Goal: Task Accomplishment & Management: Use online tool/utility

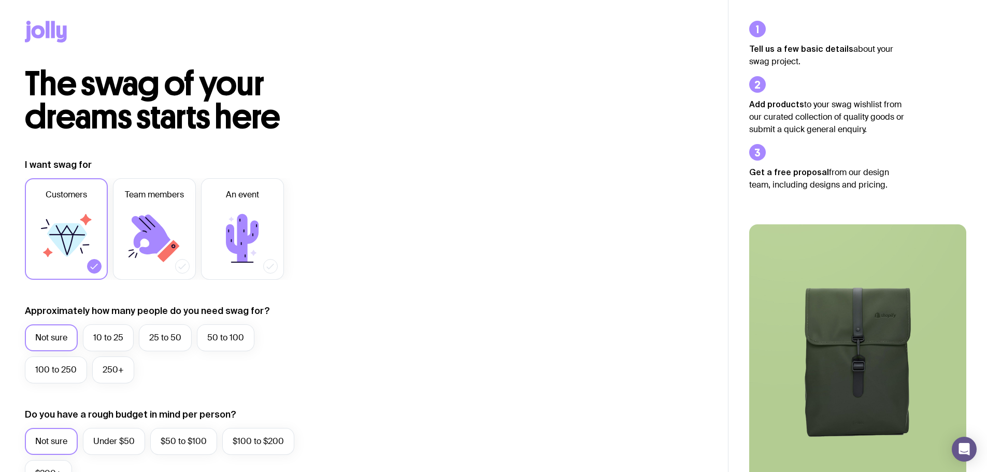
scroll to position [52, 0]
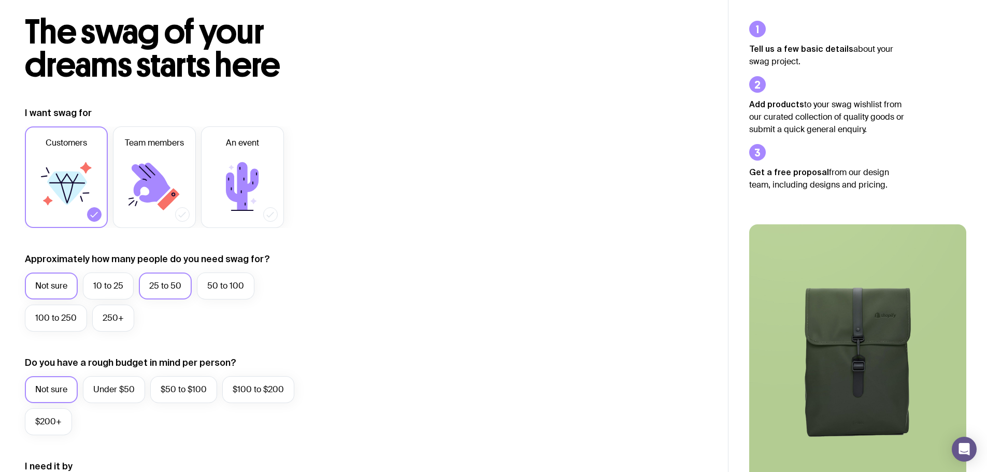
click at [169, 292] on label "25 to 50" at bounding box center [165, 286] width 53 height 27
click at [0, 0] on input "25 to 50" at bounding box center [0, 0] width 0 height 0
click at [168, 218] on label "Team members" at bounding box center [154, 177] width 83 height 102
click at [0, 0] on input "Team members" at bounding box center [0, 0] width 0 height 0
click at [250, 212] on icon at bounding box center [242, 187] width 62 height 62
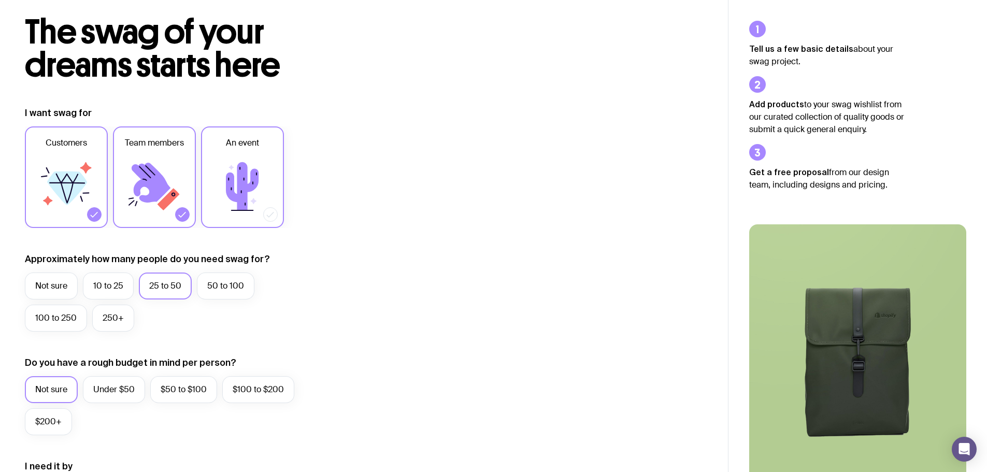
click at [0, 0] on input "An event" at bounding box center [0, 0] width 0 height 0
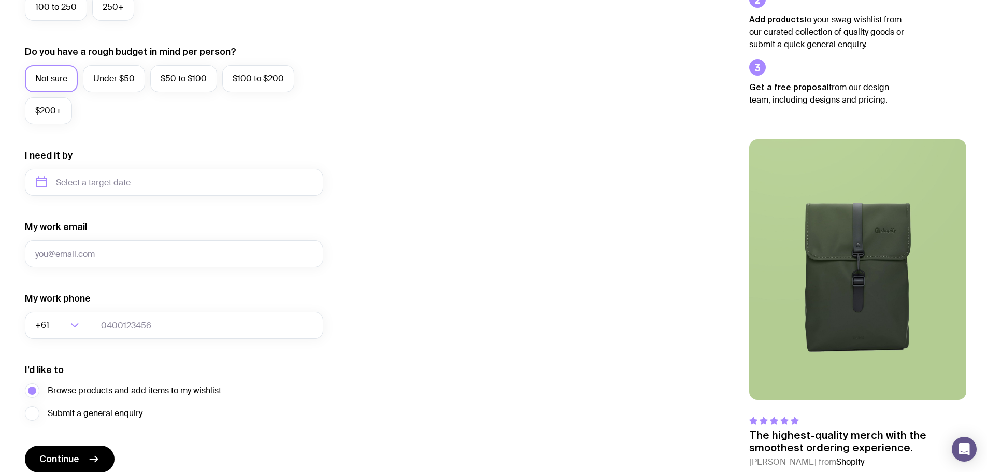
scroll to position [409, 0]
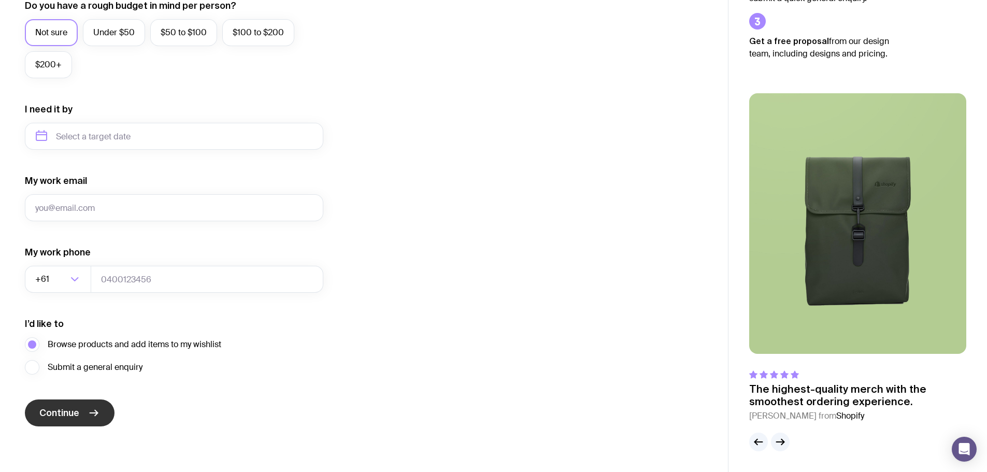
click at [91, 411] on icon "submit" at bounding box center [94, 413] width 12 height 12
click at [780, 441] on icon "button" at bounding box center [780, 442] width 12 height 12
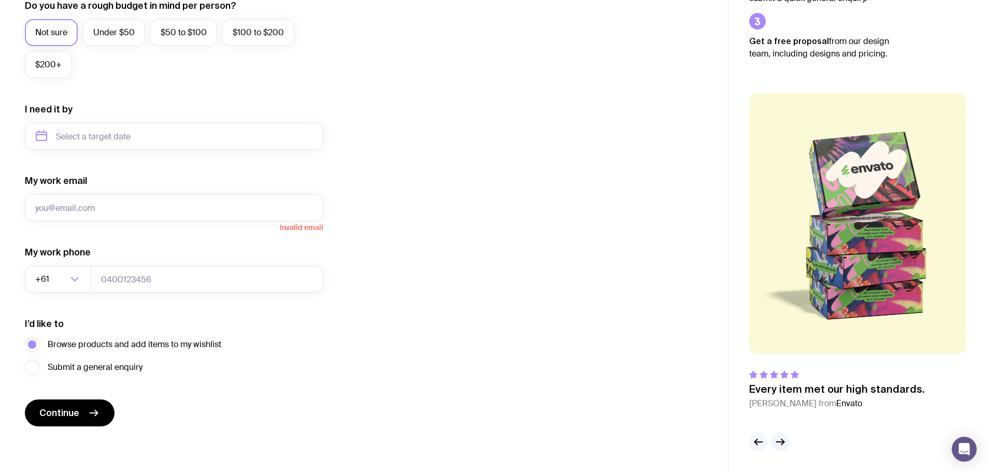
click at [751, 440] on button "button" at bounding box center [759, 442] width 19 height 19
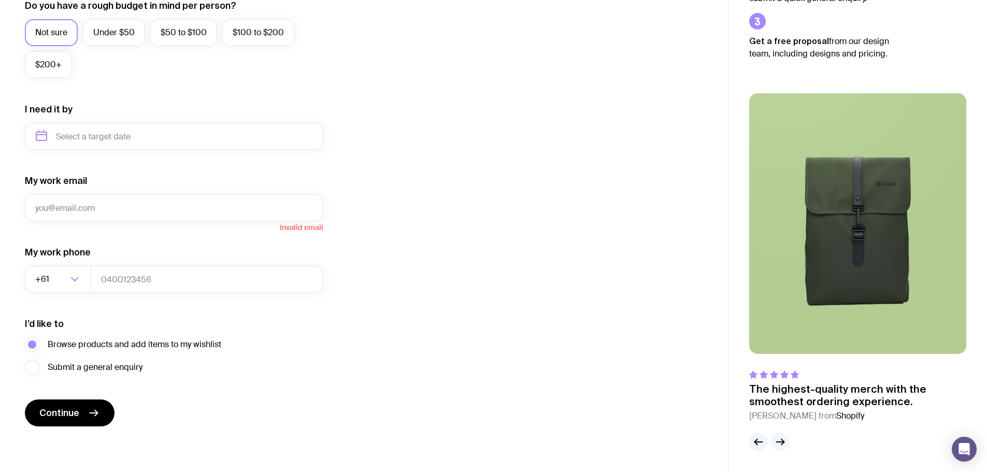
click at [782, 440] on icon "button" at bounding box center [783, 443] width 3 height 6
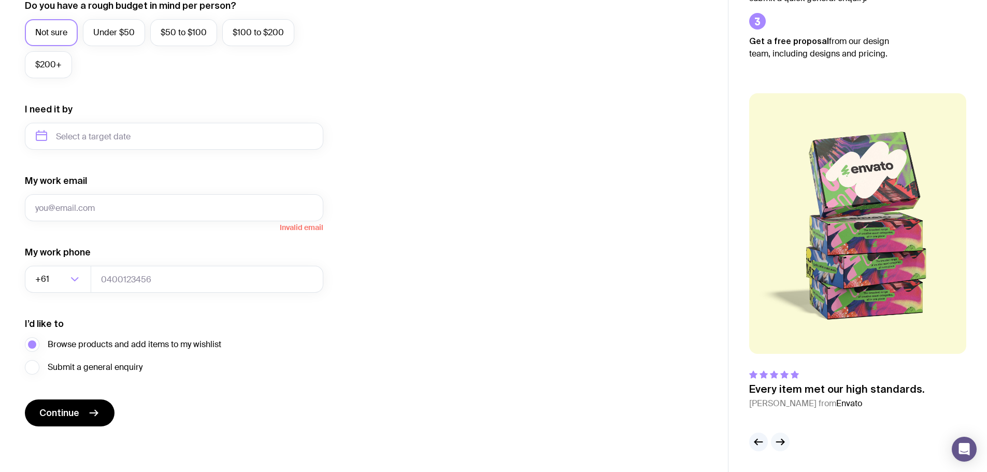
click at [782, 440] on icon "button" at bounding box center [783, 443] width 3 height 6
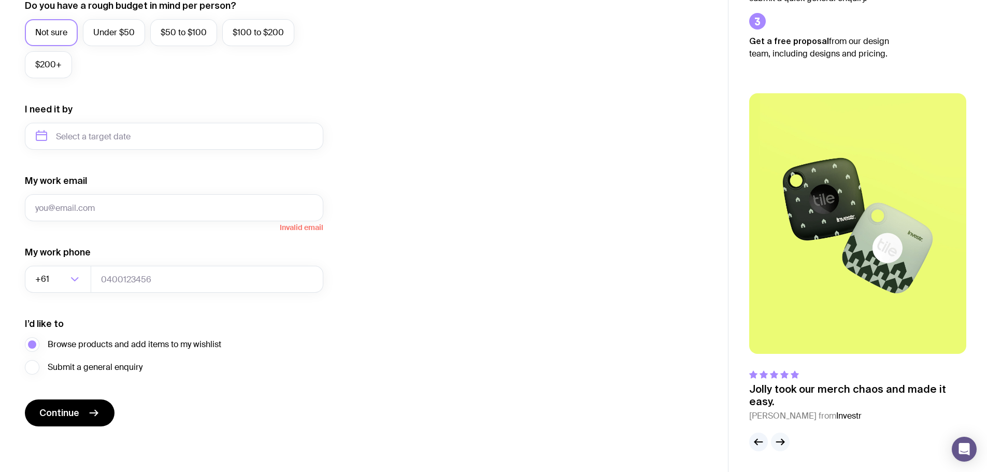
click at [782, 440] on icon "button" at bounding box center [783, 443] width 3 height 6
